Goal: Information Seeking & Learning: Learn about a topic

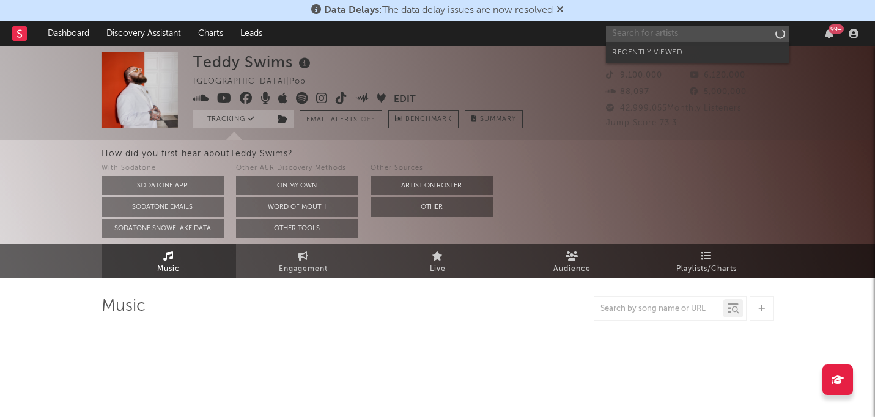
click at [682, 35] on input "text" at bounding box center [697, 33] width 183 height 15
type input "bunii"
click at [693, 41] on div "bunii 99 +" at bounding box center [734, 33] width 257 height 24
click at [691, 37] on input "bunii" at bounding box center [697, 33] width 183 height 15
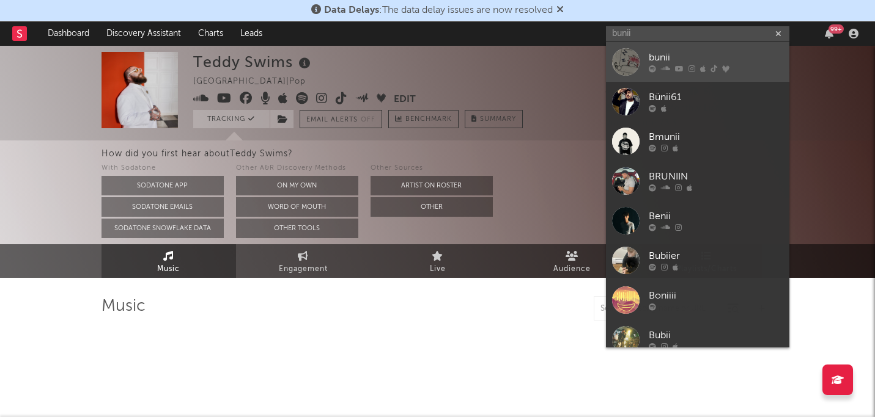
click at [684, 64] on div "bunii" at bounding box center [715, 58] width 134 height 15
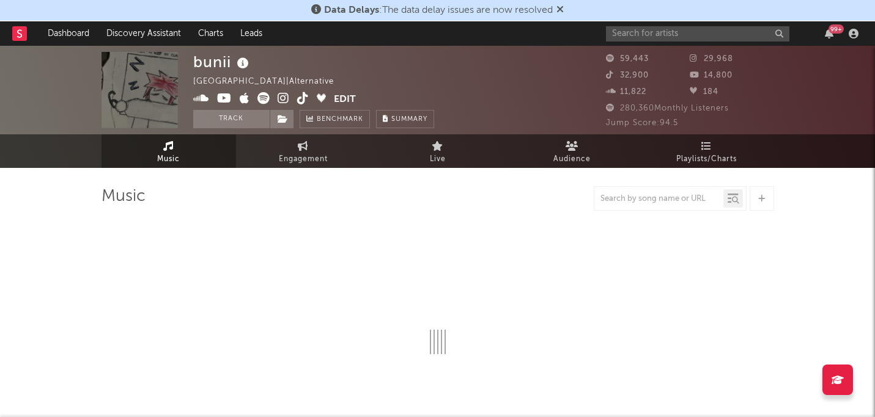
select select "6m"
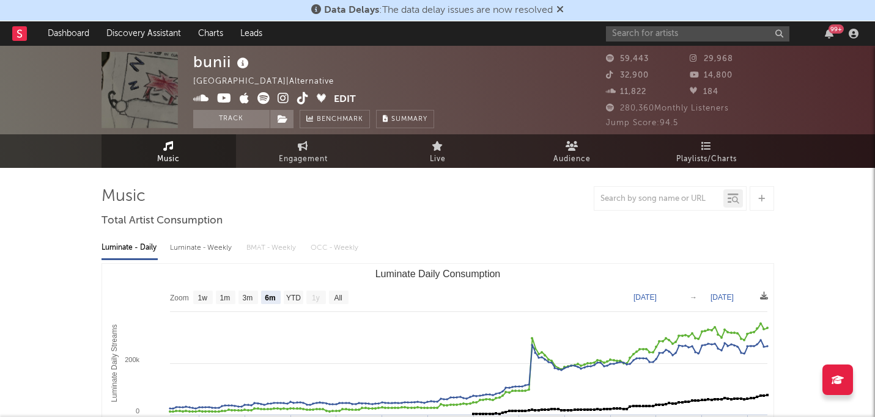
click at [562, 11] on icon at bounding box center [559, 9] width 7 height 10
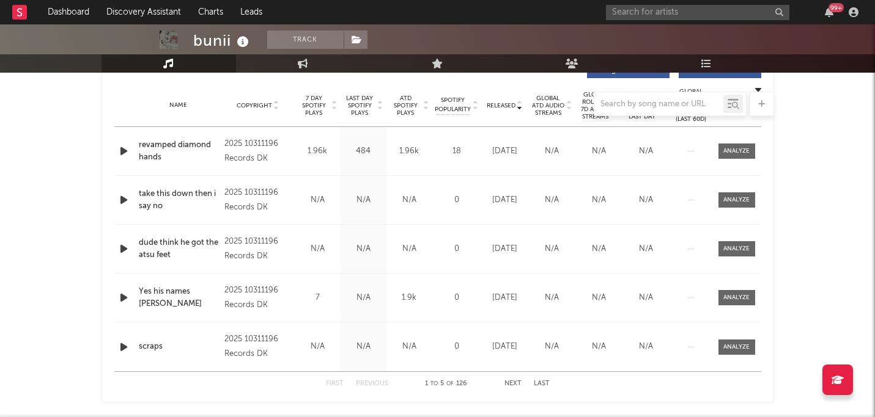
scroll to position [475, 0]
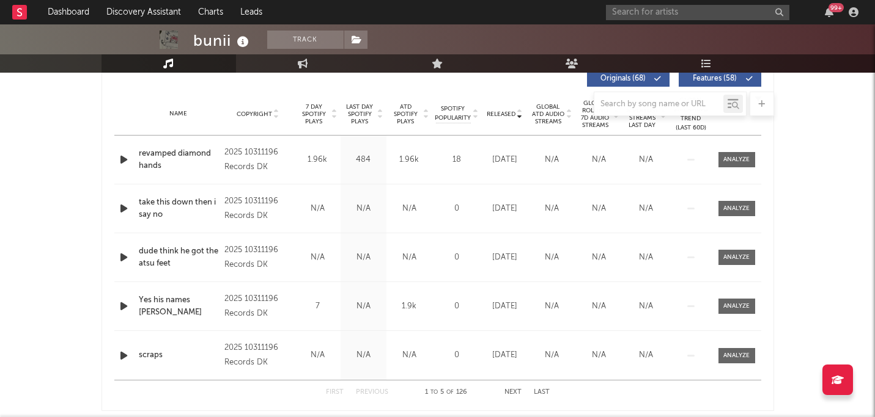
click at [548, 111] on div at bounding box center [437, 104] width 672 height 24
click at [496, 112] on div at bounding box center [437, 104] width 672 height 24
click at [501, 117] on span "Released" at bounding box center [500, 114] width 29 height 7
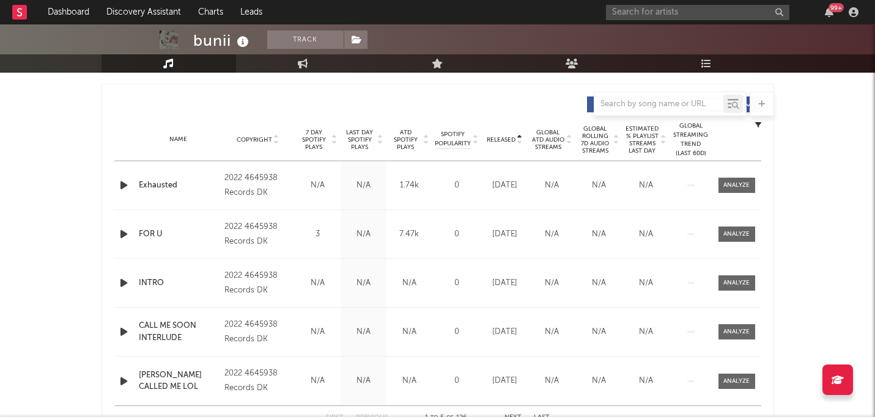
scroll to position [457, 0]
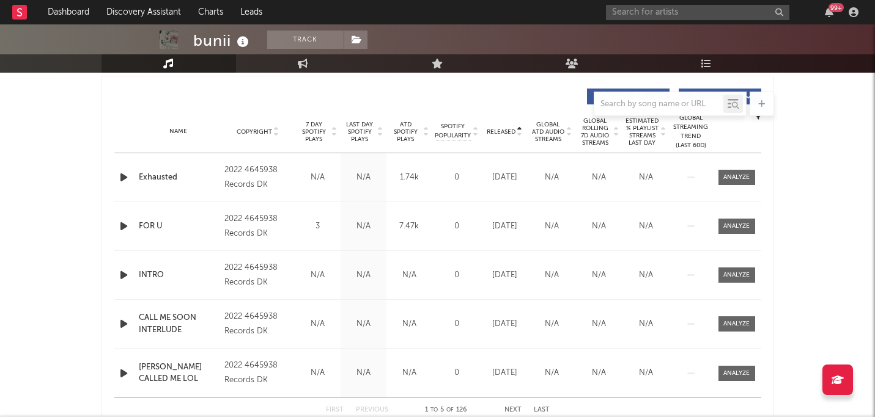
click at [508, 131] on span "Released" at bounding box center [500, 131] width 29 height 7
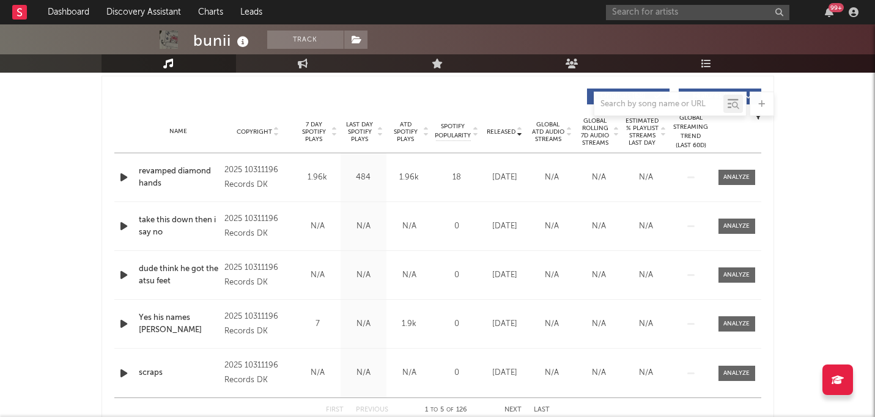
drag, startPoint x: 508, startPoint y: 131, endPoint x: 508, endPoint y: 105, distance: 25.7
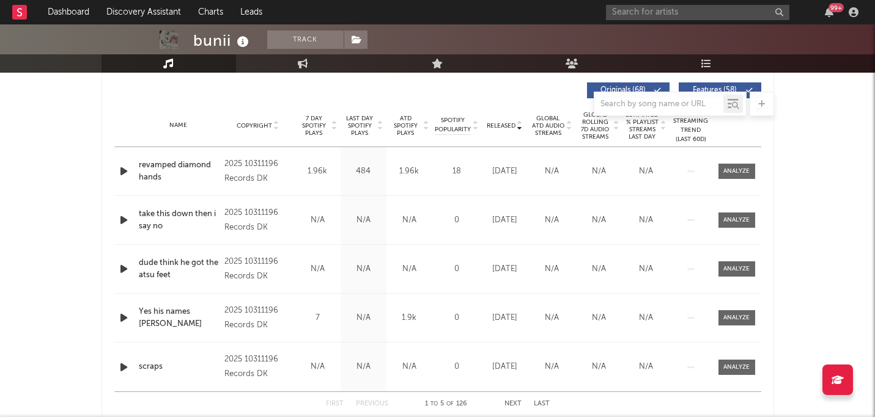
scroll to position [466, 0]
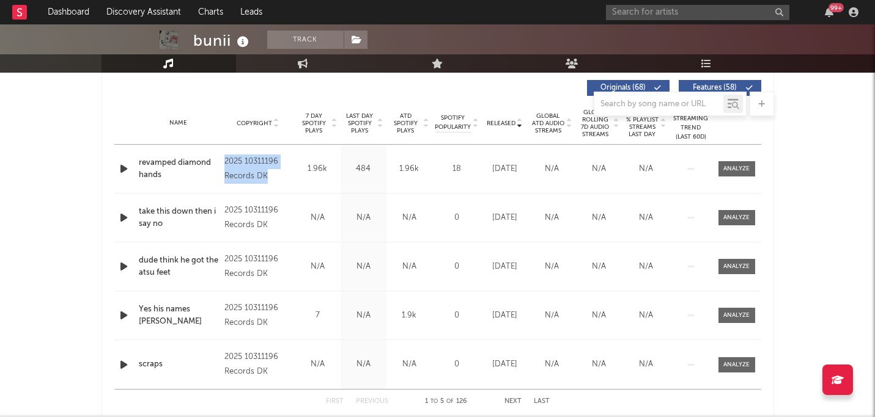
drag, startPoint x: 270, startPoint y: 174, endPoint x: 222, endPoint y: 157, distance: 50.4
click at [222, 157] on div "Copyright 2025 10311196 Records DK" at bounding box center [257, 169] width 73 height 29
copy div "2025 10311196 Records DK"
click at [446, 99] on div at bounding box center [437, 104] width 672 height 24
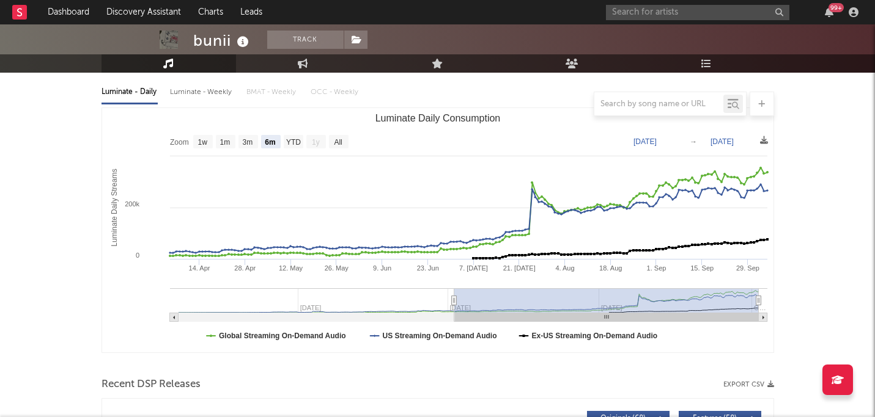
scroll to position [135, 0]
click at [575, 62] on icon at bounding box center [571, 64] width 13 height 10
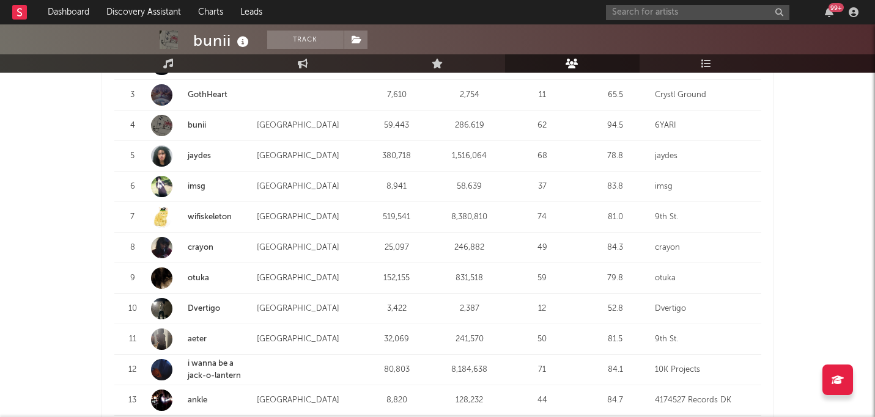
scroll to position [1302, 0]
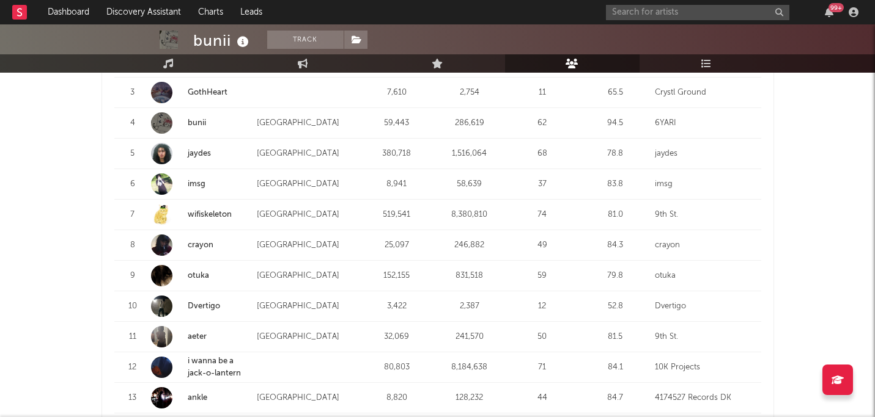
click at [219, 211] on link "wifiskeleton" at bounding box center [210, 215] width 44 height 8
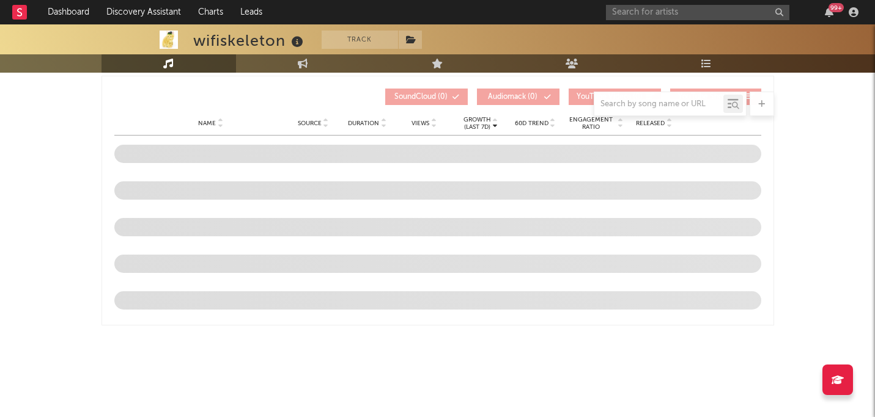
select select "6m"
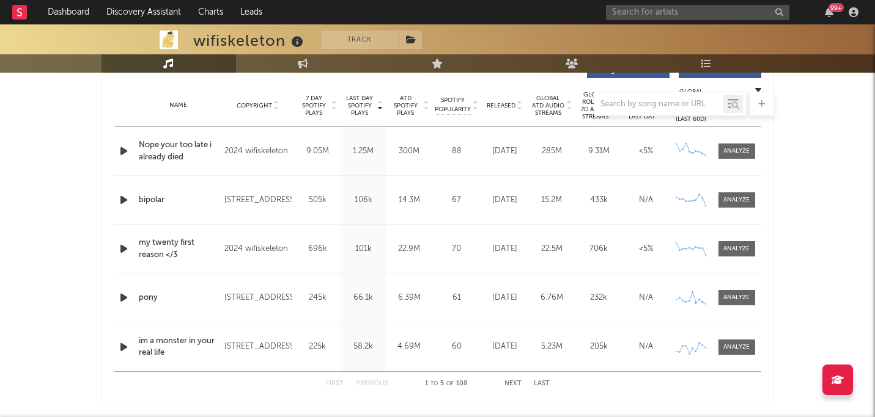
scroll to position [450, 0]
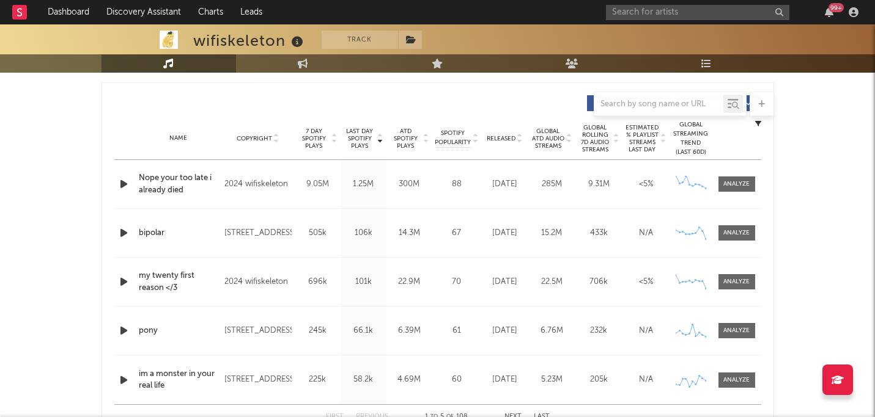
click at [546, 140] on span "Global ATD Audio Streams" at bounding box center [548, 139] width 34 height 22
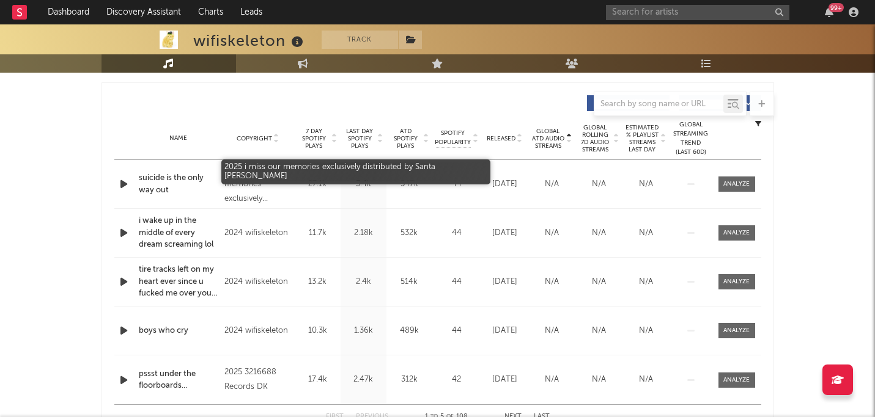
click at [238, 182] on div "2025 i miss our memories exclusively distributed by Santa [PERSON_NAME]" at bounding box center [257, 185] width 67 height 44
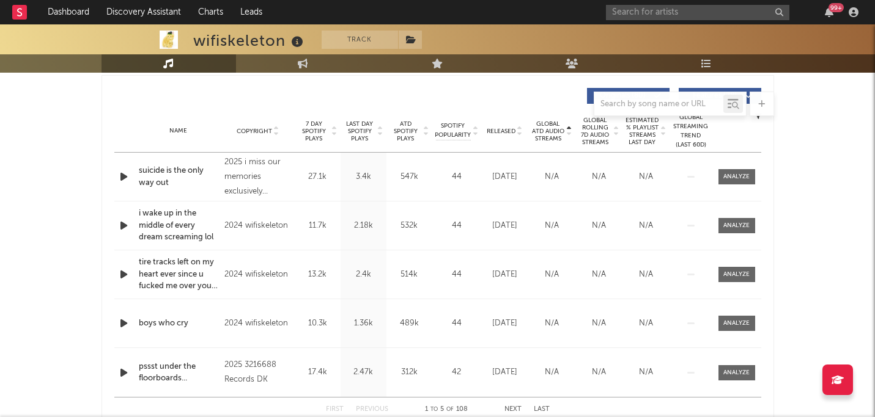
scroll to position [454, 0]
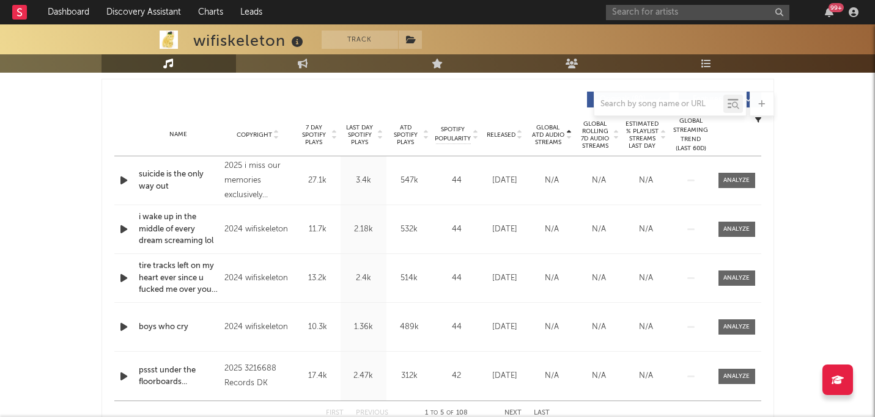
click at [508, 131] on span "Released" at bounding box center [500, 134] width 29 height 7
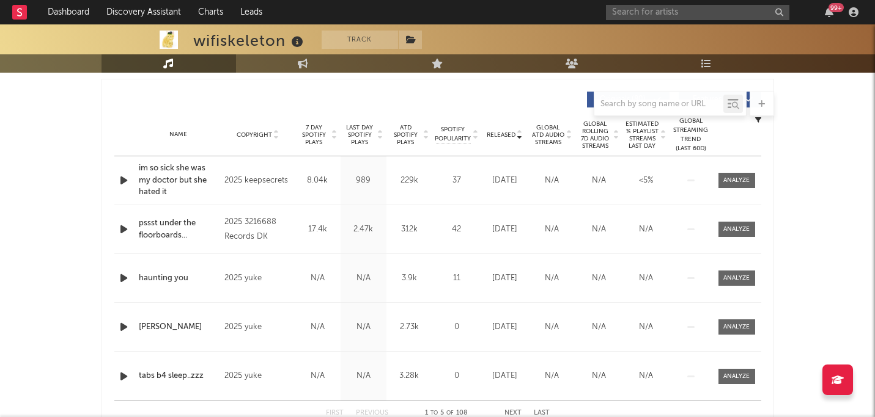
click at [126, 181] on icon "button" at bounding box center [123, 180] width 13 height 15
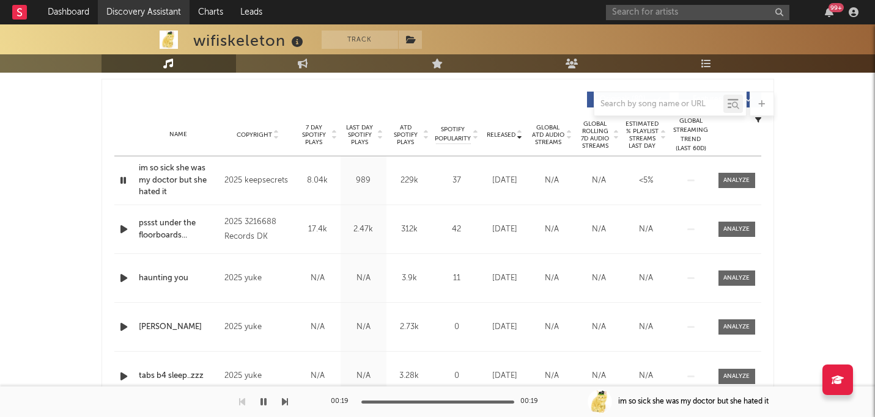
drag, startPoint x: 561, startPoint y: 72, endPoint x: 187, endPoint y: 3, distance: 380.3
click at [561, 72] on link "Audience" at bounding box center [572, 63] width 134 height 18
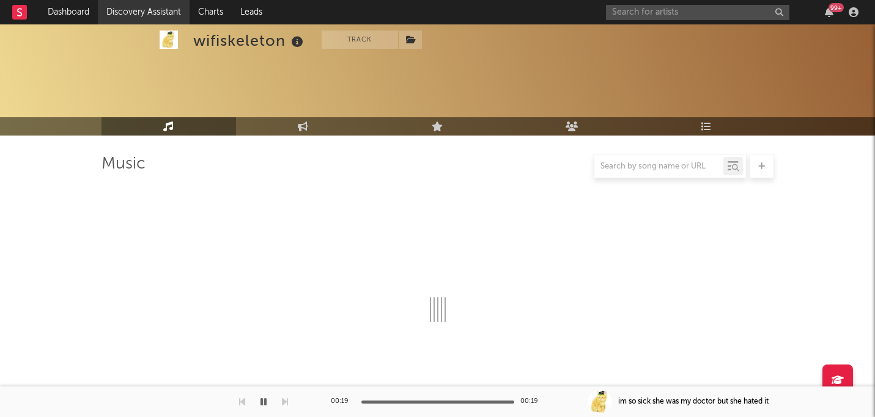
scroll to position [454, 0]
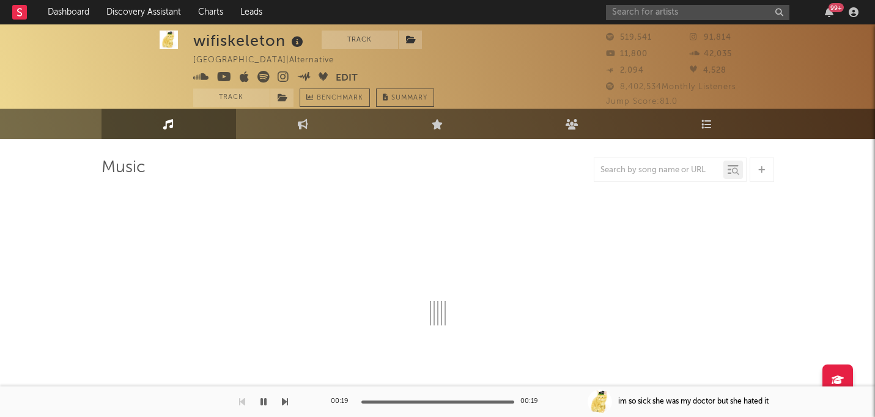
select select "6m"
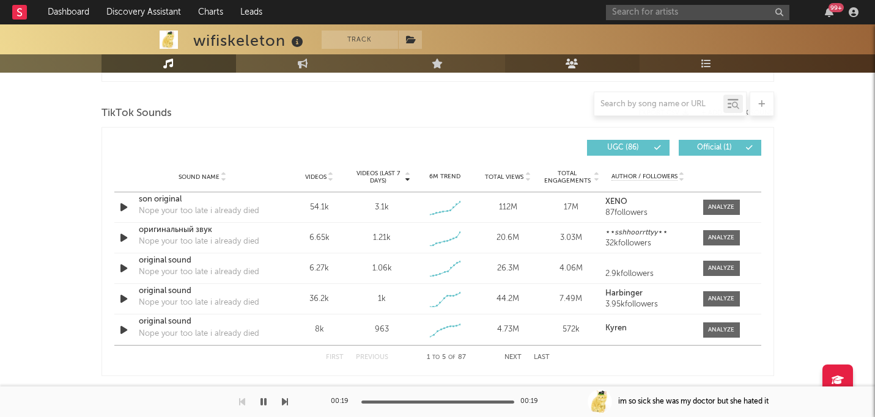
click at [573, 57] on link "Audience" at bounding box center [572, 63] width 134 height 18
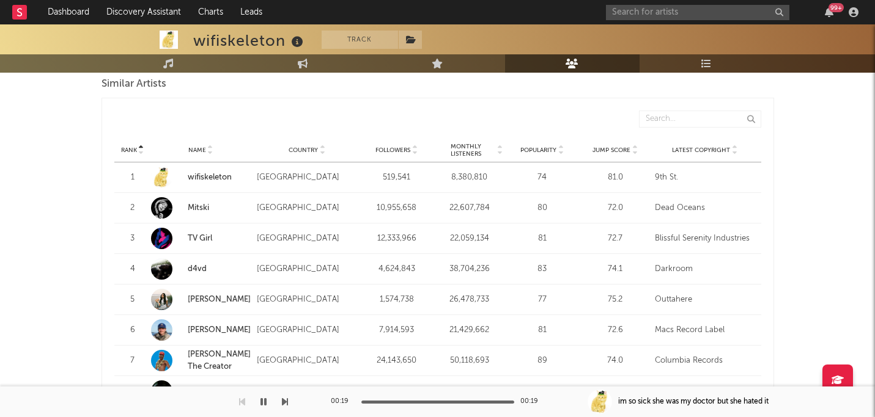
scroll to position [1142, 0]
click at [133, 149] on span "Rank" at bounding box center [129, 149] width 16 height 7
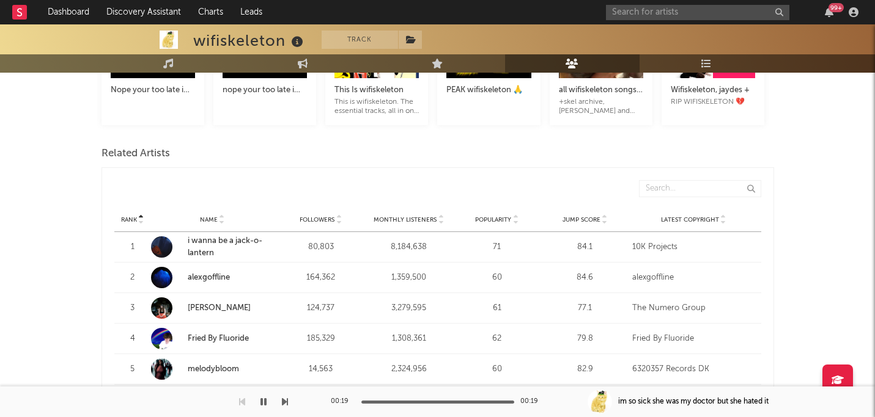
scroll to position [374, 0]
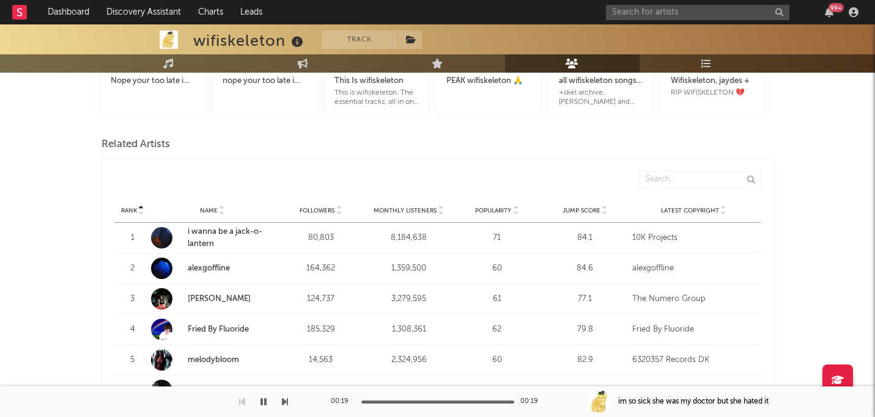
click at [128, 207] on span "Rank" at bounding box center [129, 210] width 16 height 7
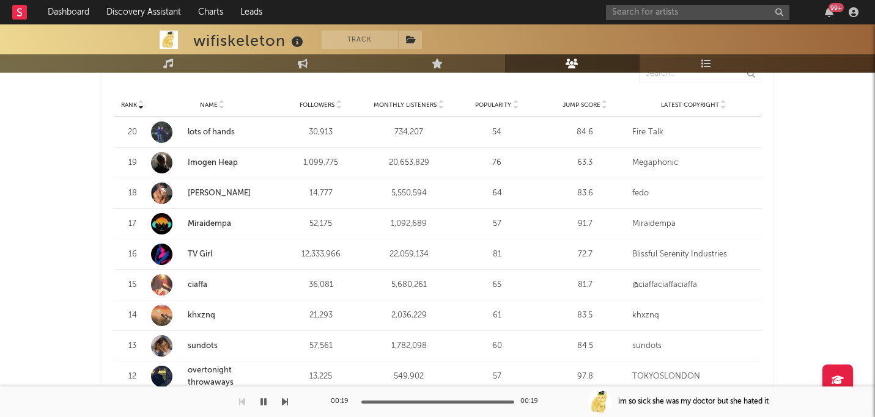
scroll to position [482, 0]
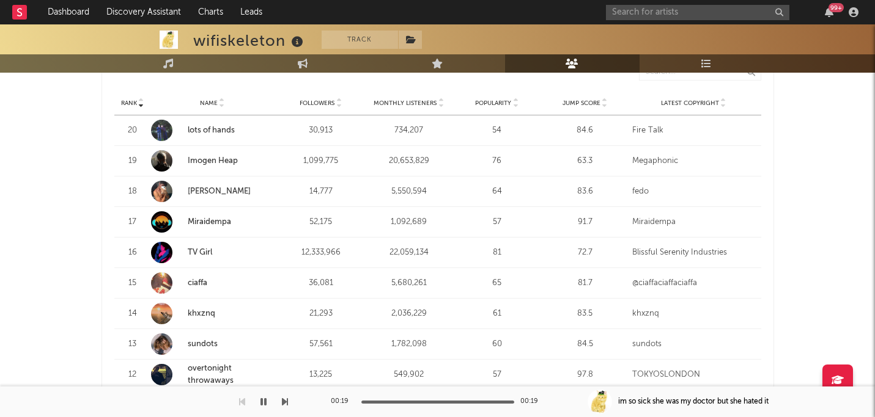
click at [128, 100] on span "Rank" at bounding box center [129, 103] width 16 height 7
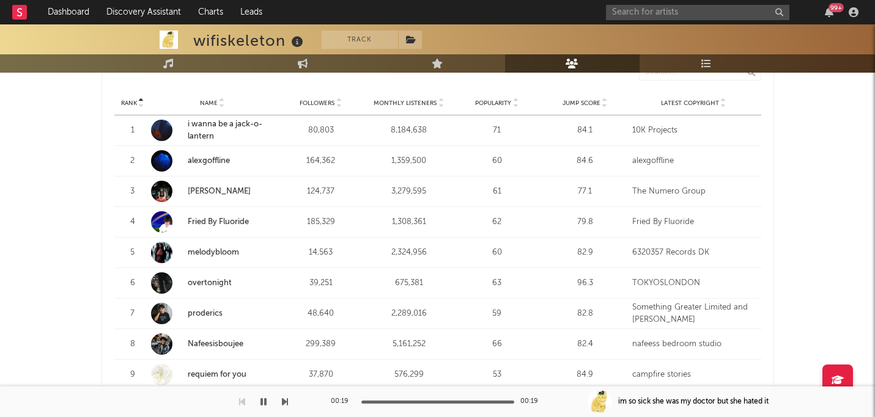
click at [128, 100] on span "Rank" at bounding box center [129, 103] width 16 height 7
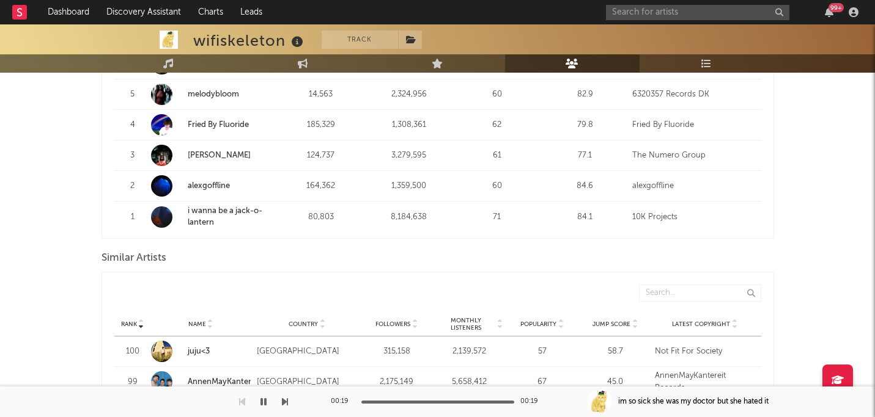
scroll to position [992, 0]
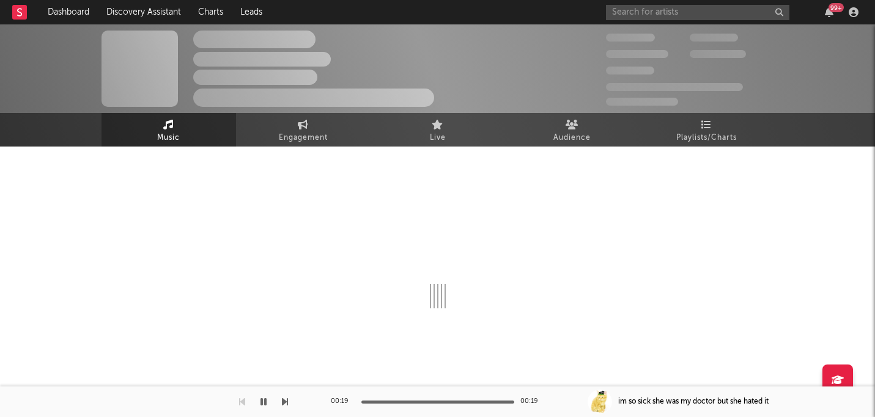
select select "6m"
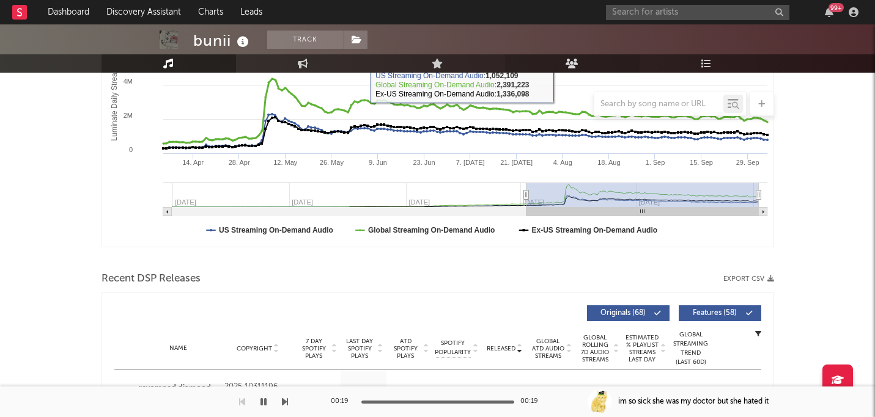
click at [571, 65] on icon at bounding box center [571, 64] width 13 height 10
